Goal: Transaction & Acquisition: Purchase product/service

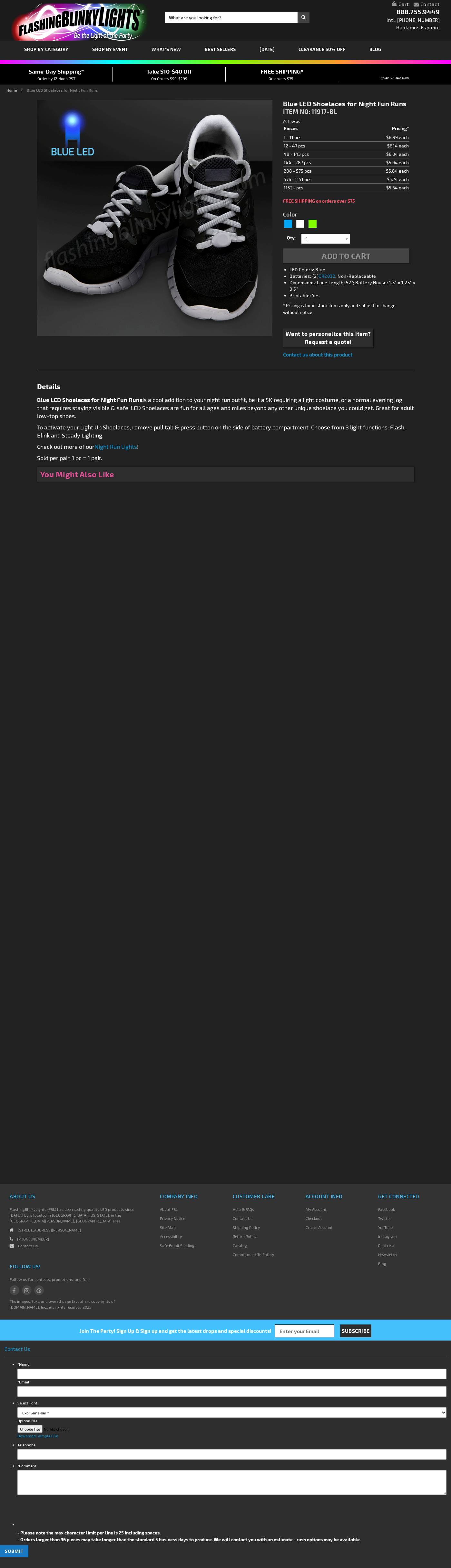
type input "5629"
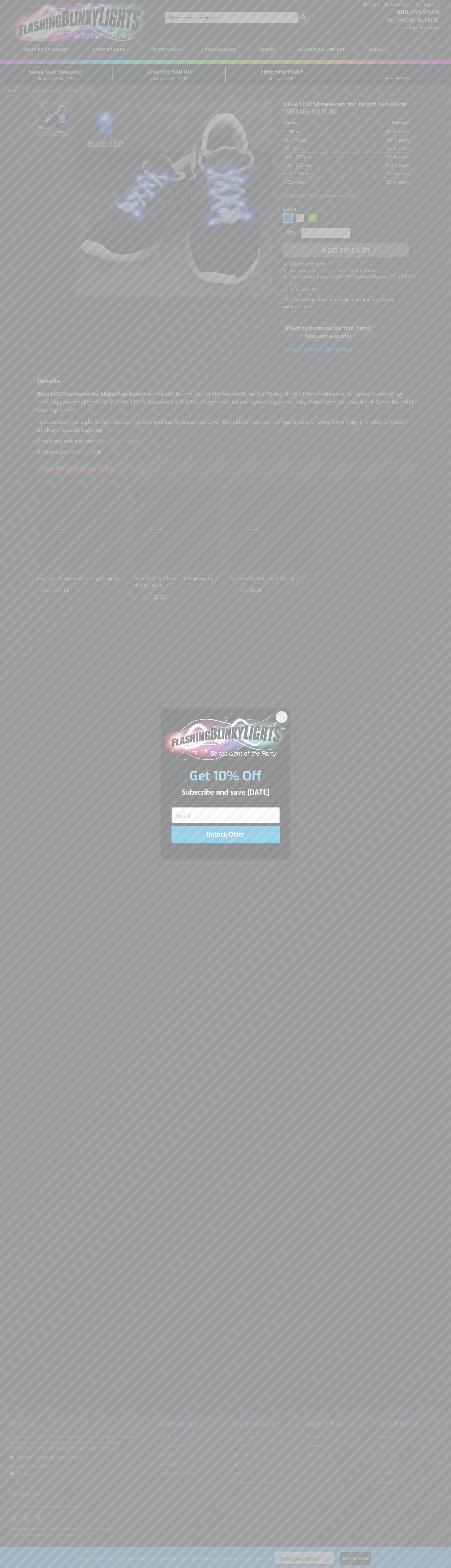
click at [282, 717] on icon "Close dialog" at bounding box center [281, 716] width 4 height 4
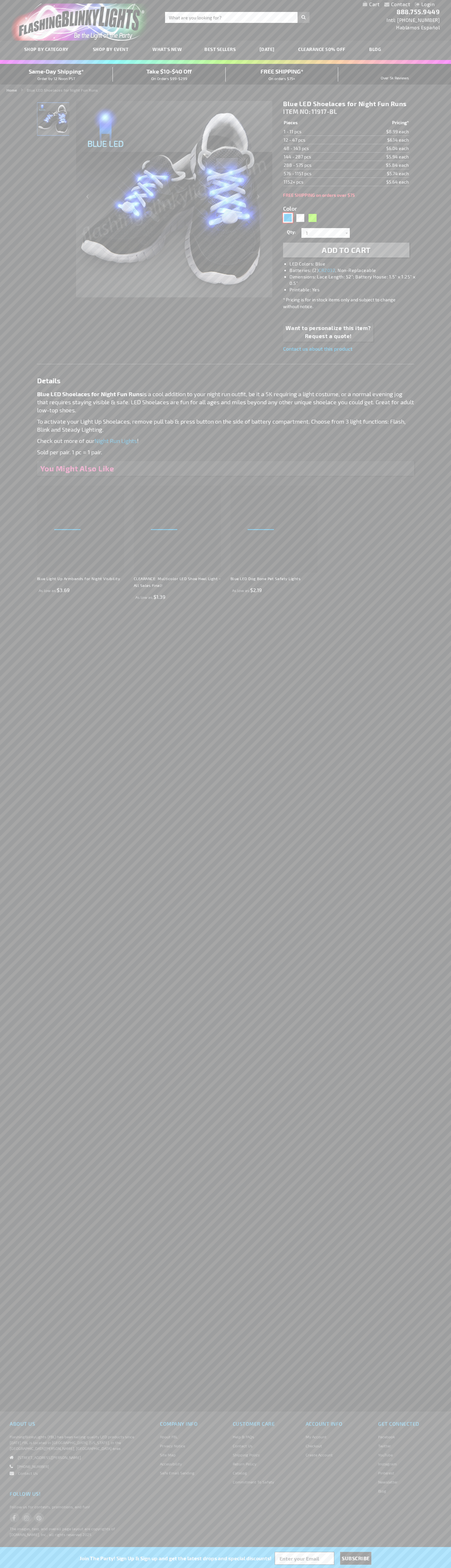
click at [288, 218] on div "Blue" at bounding box center [288, 218] width 10 height 10
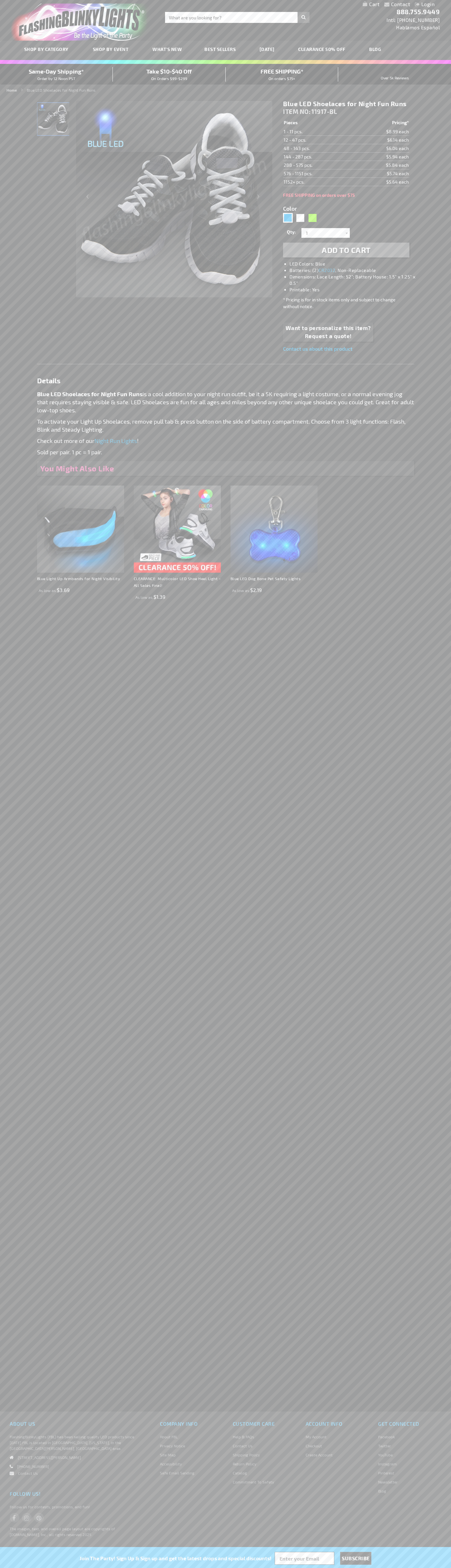
click at [347, 250] on span "Add to Cart" at bounding box center [347, 249] width 49 height 9
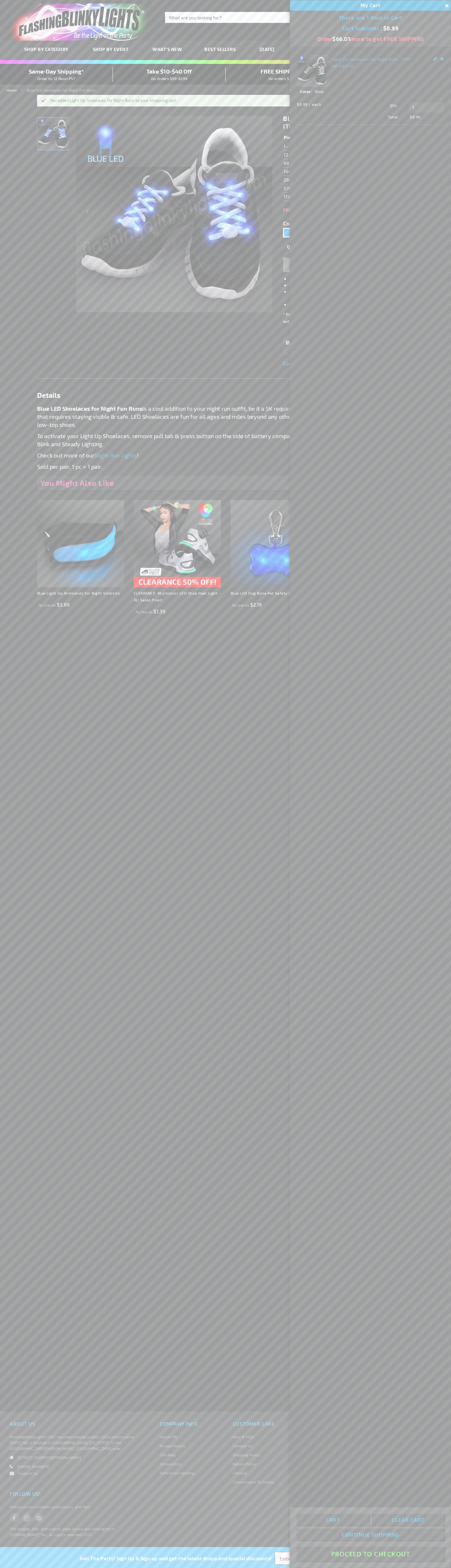
click at [370, 1555] on button "Proceed To Checkout" at bounding box center [370, 1554] width 148 height 15
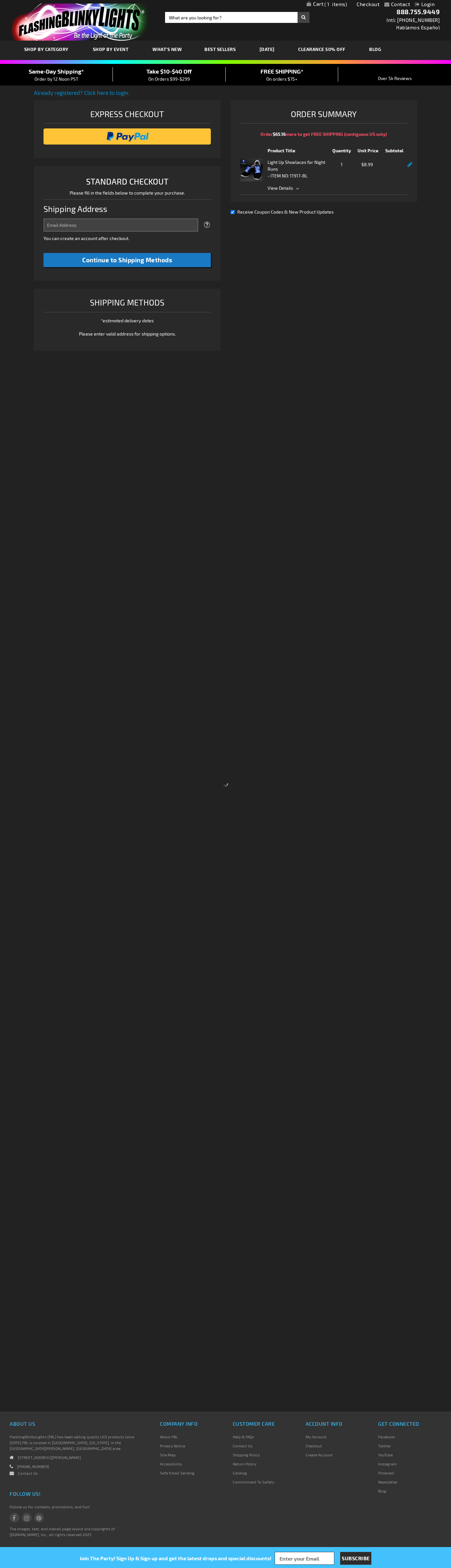
select select "US"
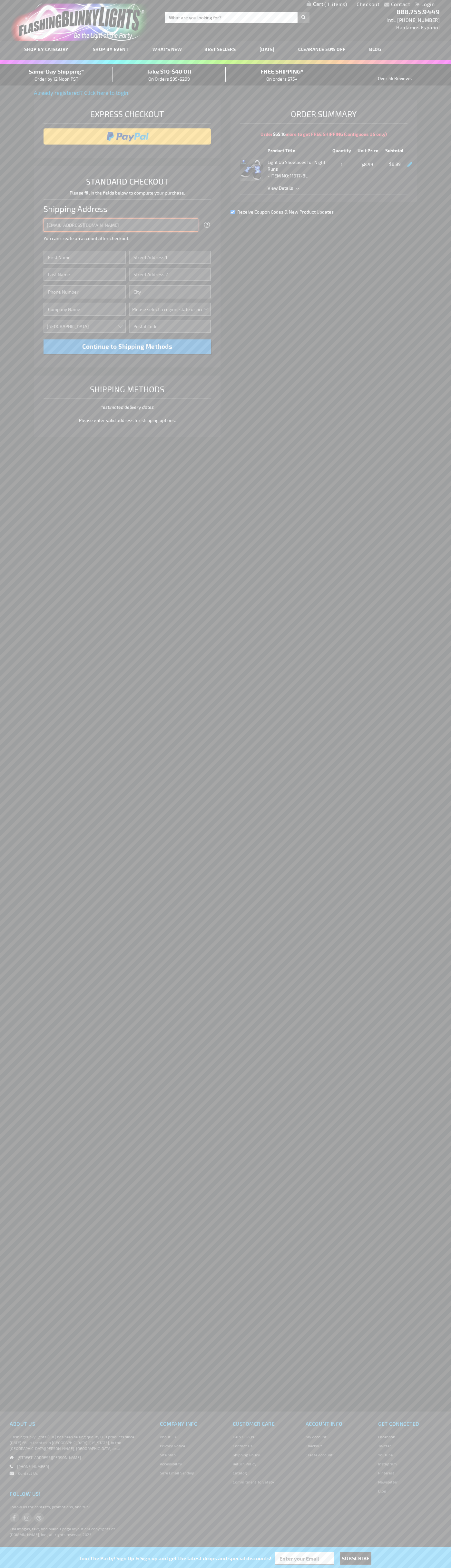
type input "johnsmith005@storebotmail.joonix.net"
type input "John"
type input "401 North Tryon Street"
type input "First floor"
type input "charlotte"
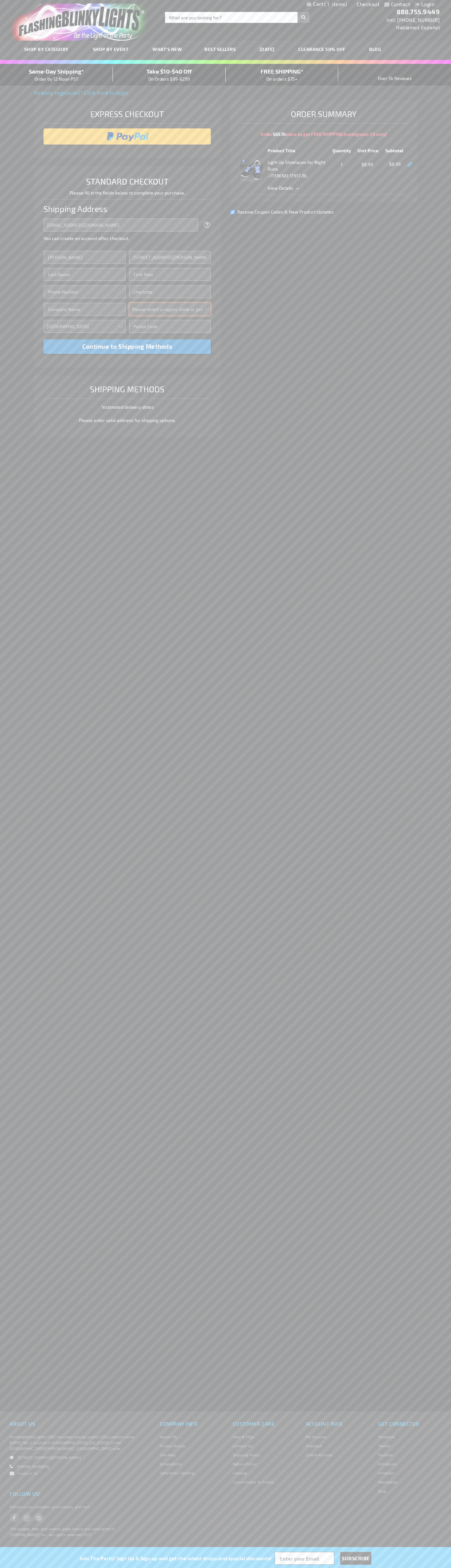
select select "44"
type input "28202"
type input "Smith"
type input "6502530000"
type input "John Smith"
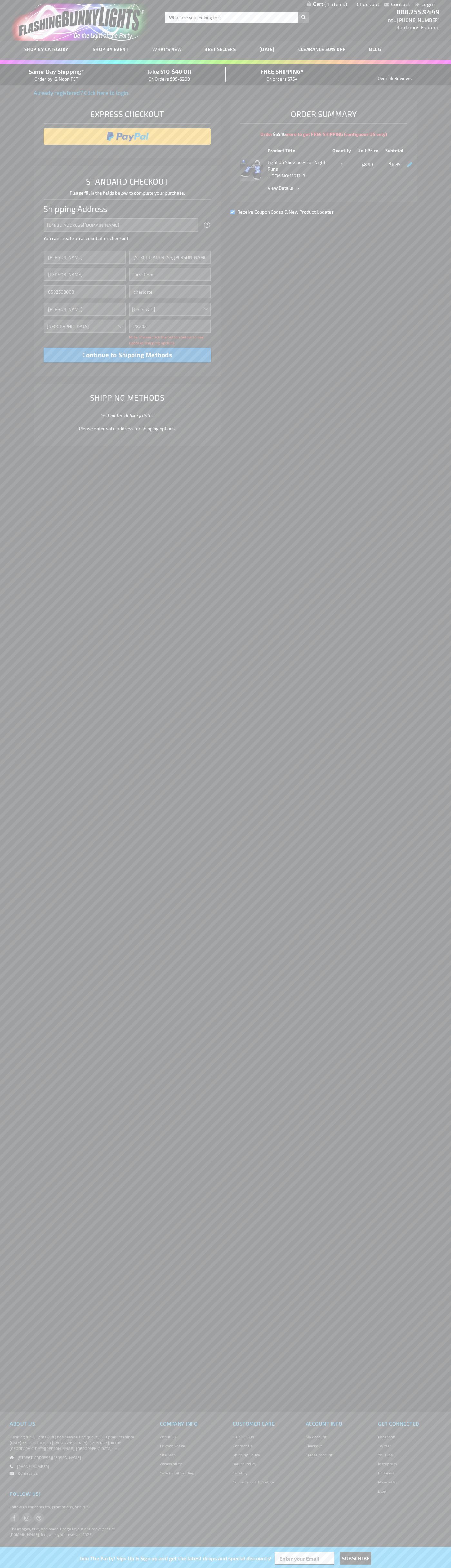
click at [57, 75] on div "Same-Day Shipping* Order by 12 Noon PST" at bounding box center [56, 75] width 113 height 15
click at [127, 136] on input "image" at bounding box center [127, 136] width 161 height 13
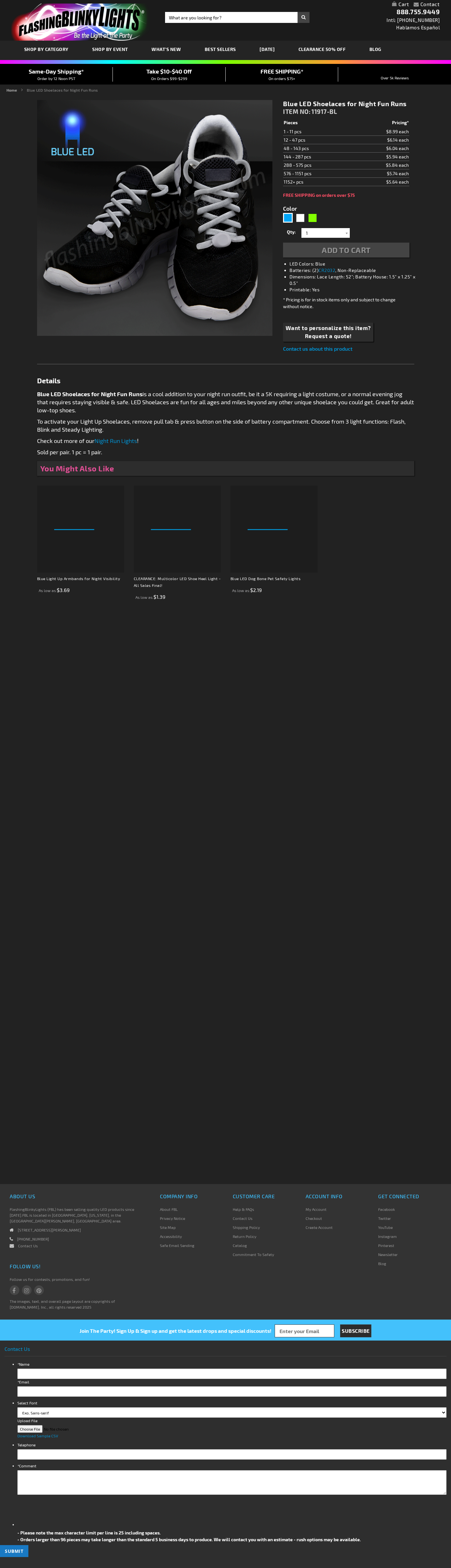
type input "5629"
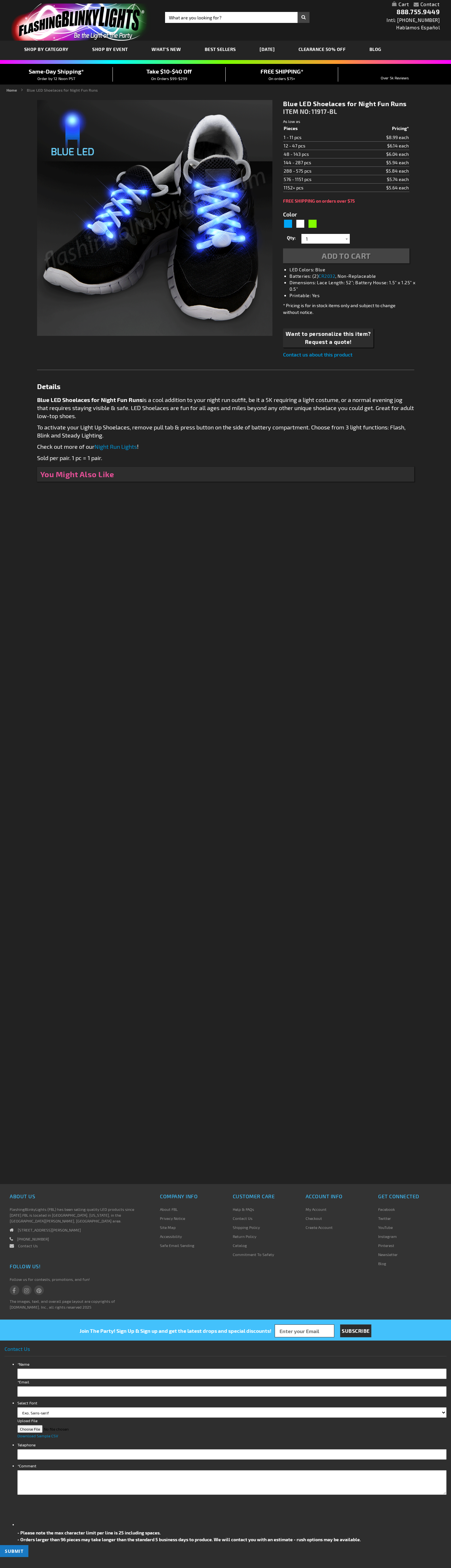
type input "5629"
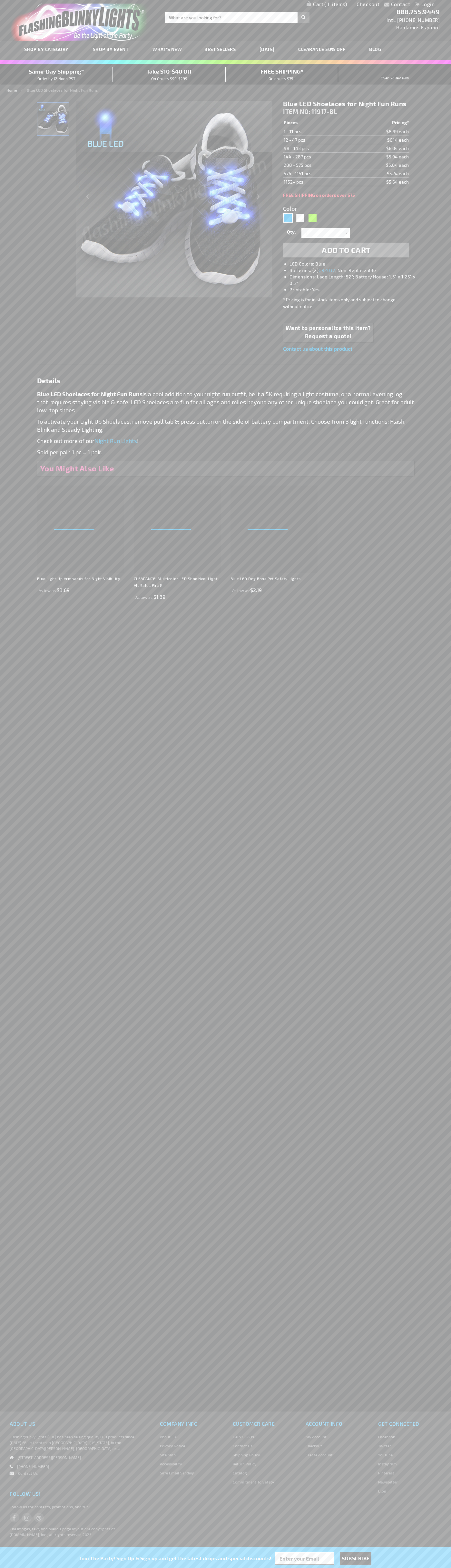
click at [327, 4] on span "1" at bounding box center [335, 4] width 22 height 6
